Goal: Check status: Check status

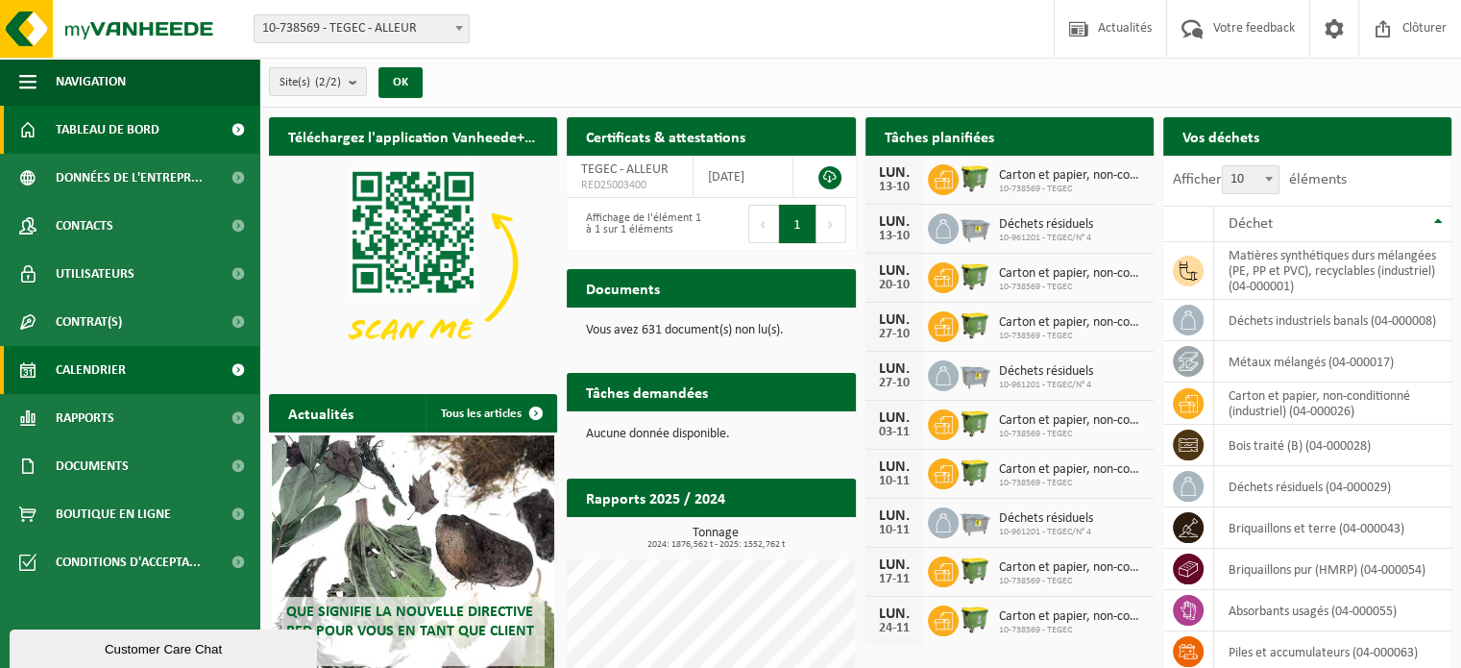
click at [140, 365] on link "Calendrier" at bounding box center [129, 370] width 259 height 48
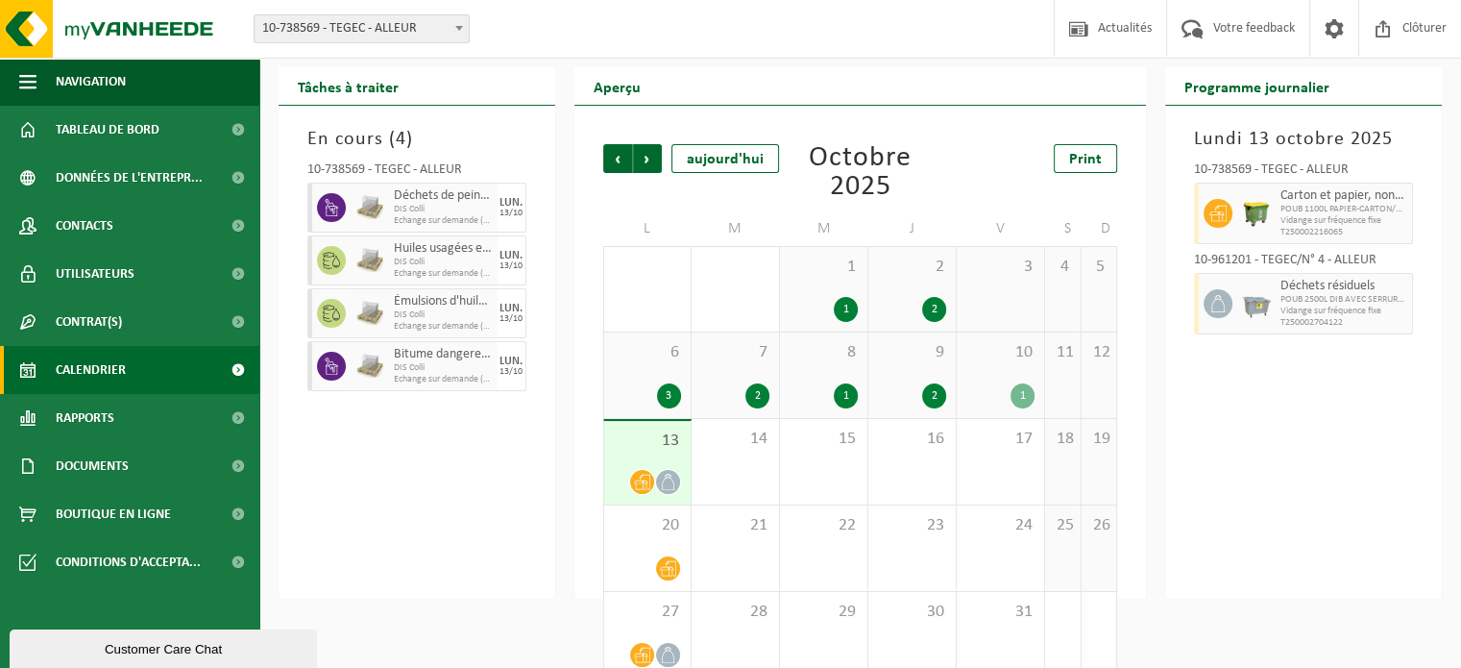
scroll to position [88, 0]
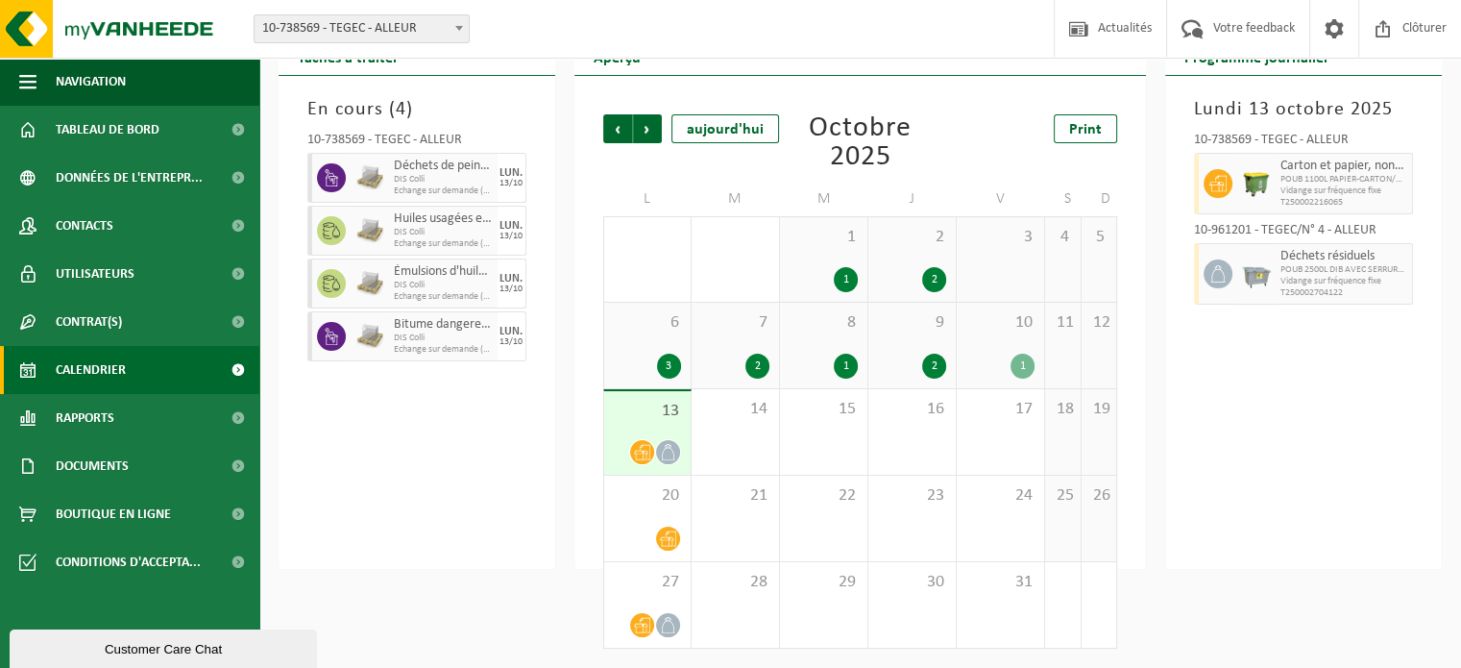
click at [1029, 369] on div "1" at bounding box center [1023, 366] width 24 height 25
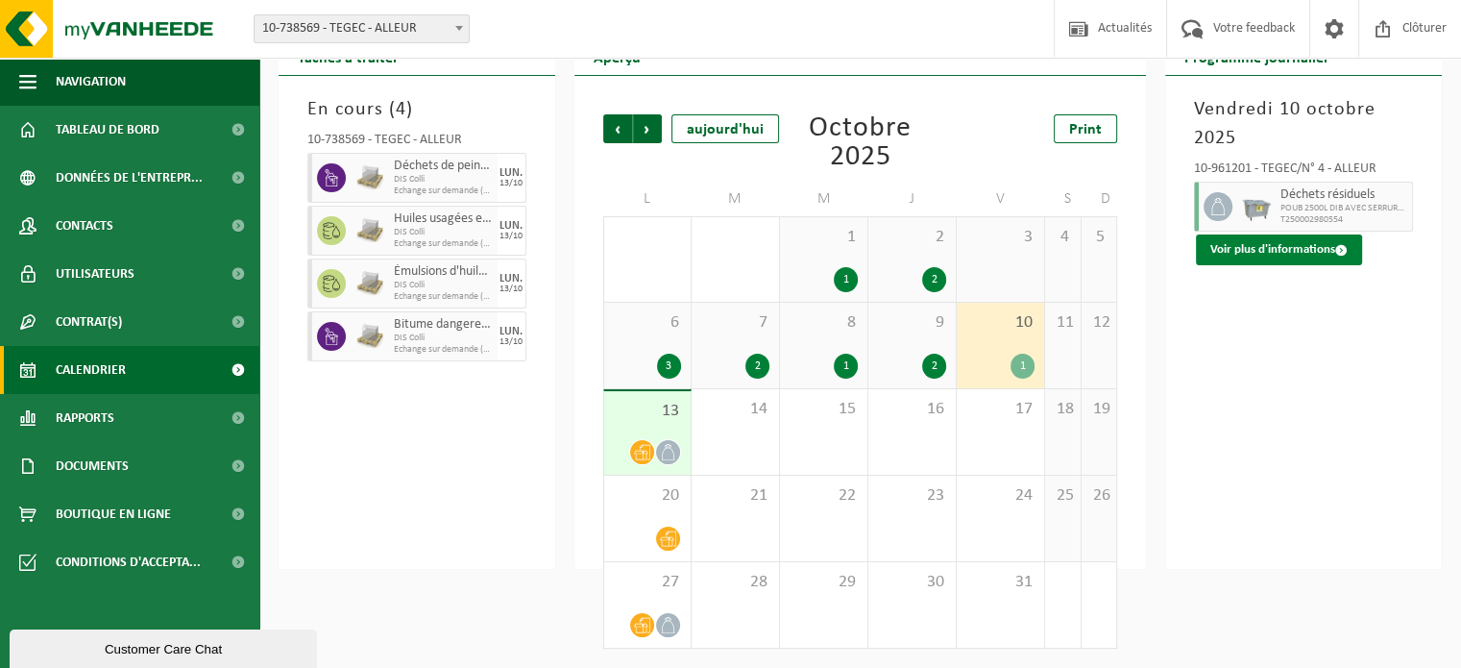
click at [1314, 249] on button "Voir plus d'informations" at bounding box center [1279, 249] width 166 height 31
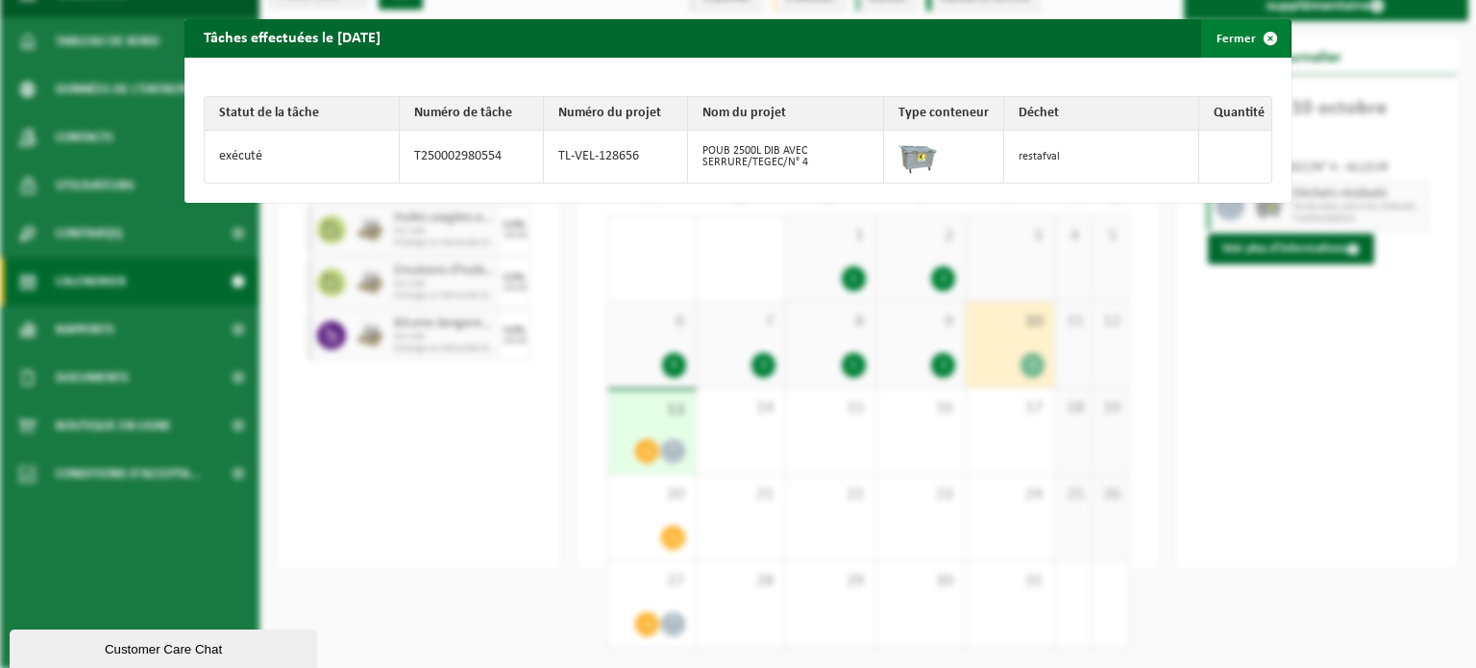
click at [1258, 45] on span "button" at bounding box center [1270, 38] width 38 height 38
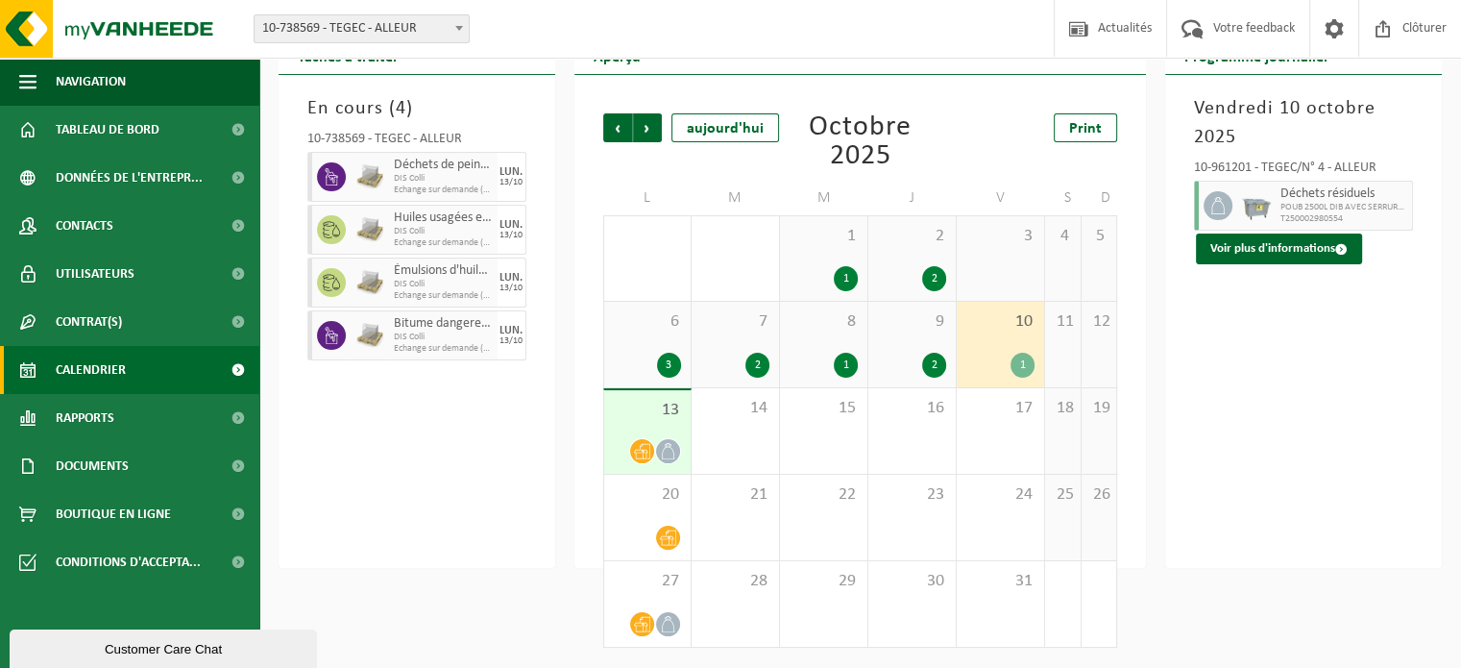
click at [1028, 363] on div "1" at bounding box center [1023, 365] width 24 height 25
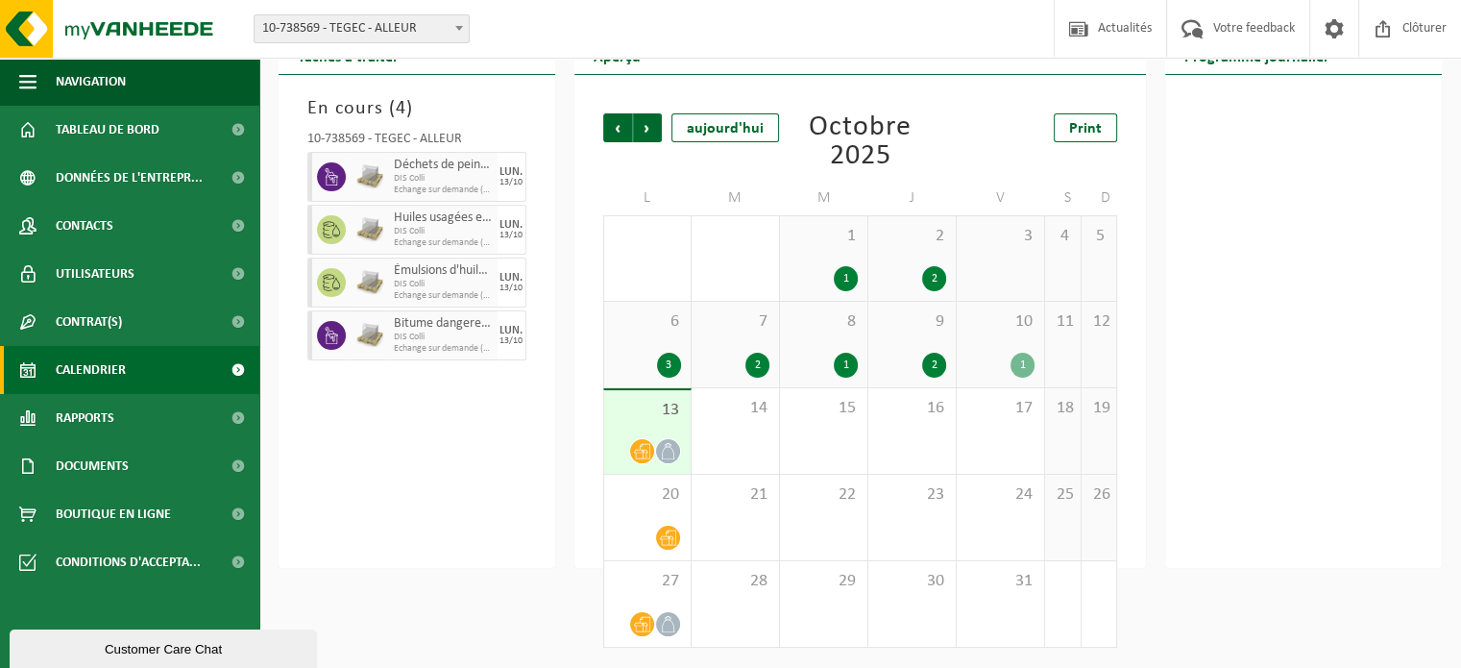
click at [1016, 368] on div "1" at bounding box center [1023, 365] width 24 height 25
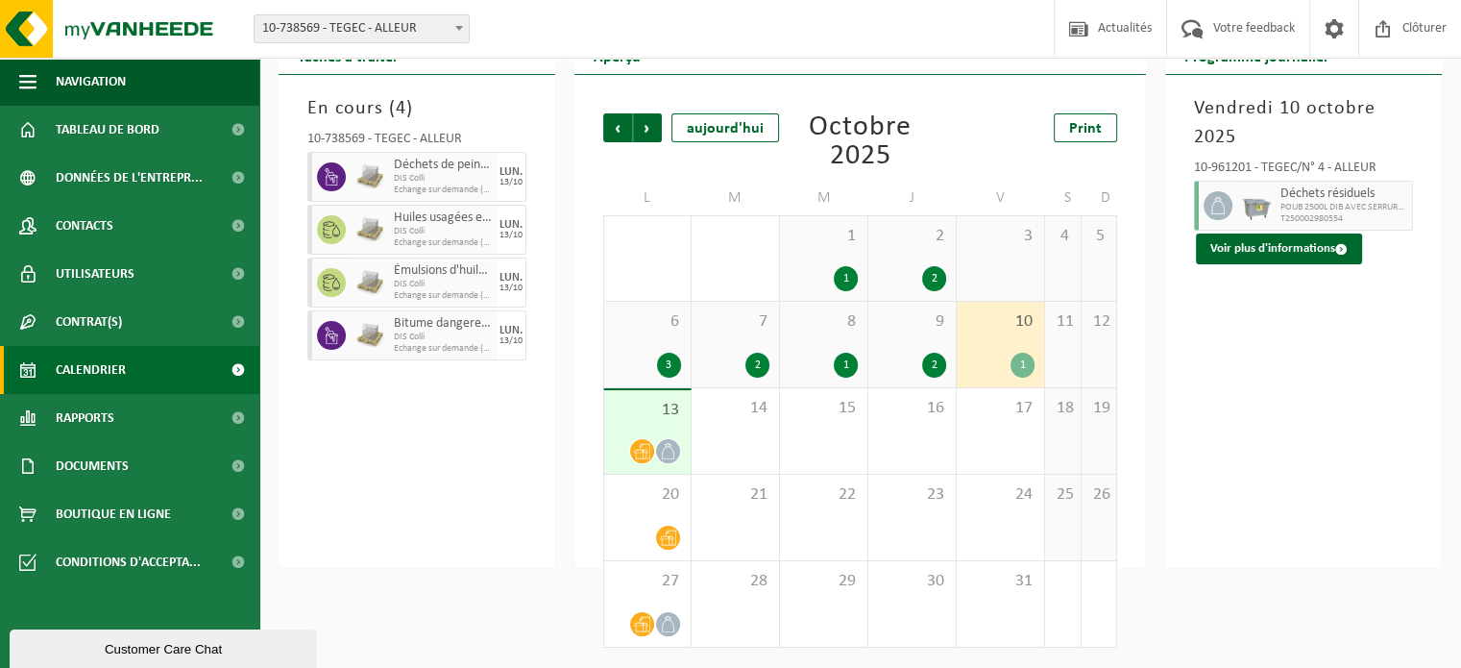
click at [1237, 207] on div at bounding box center [1256, 206] width 38 height 50
click at [1240, 253] on button "Voir plus d'informations" at bounding box center [1279, 248] width 166 height 31
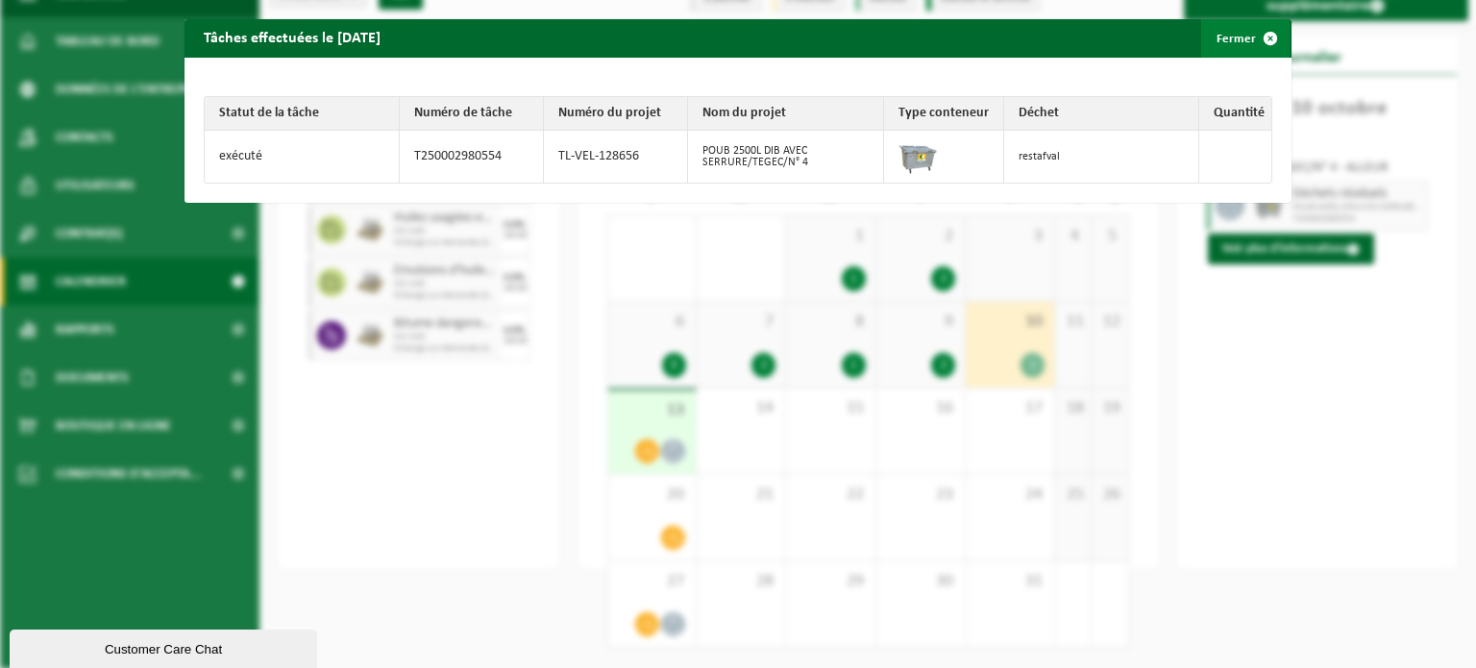
click at [1261, 34] on span "button" at bounding box center [1270, 38] width 38 height 38
